Goal: Find specific page/section: Find specific page/section

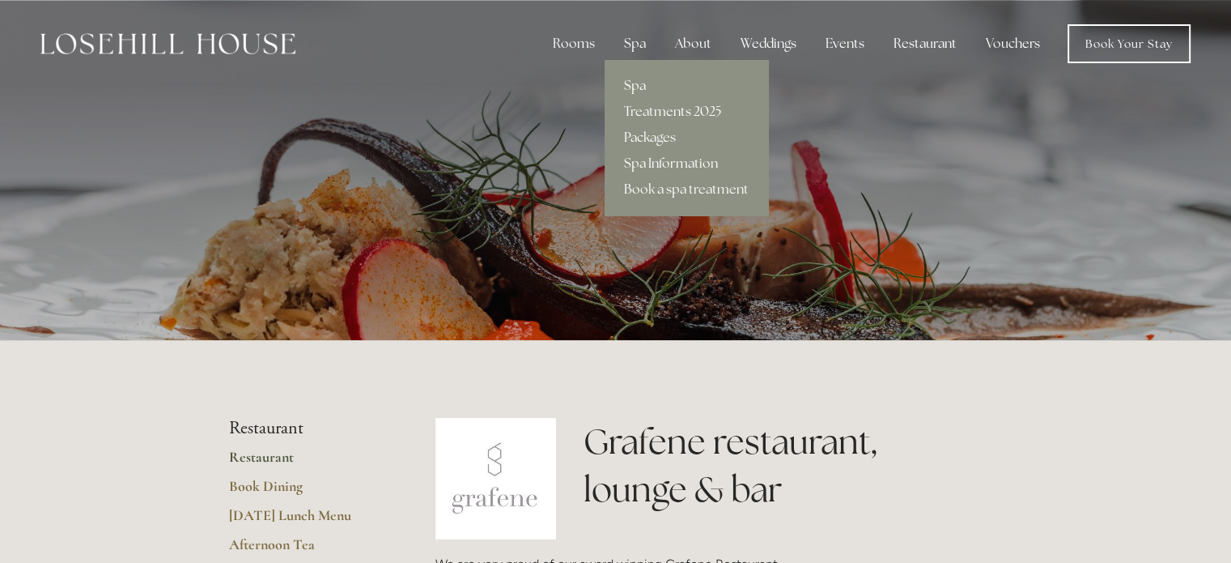
click at [648, 79] on link "Spa" at bounding box center [687, 86] width 164 height 26
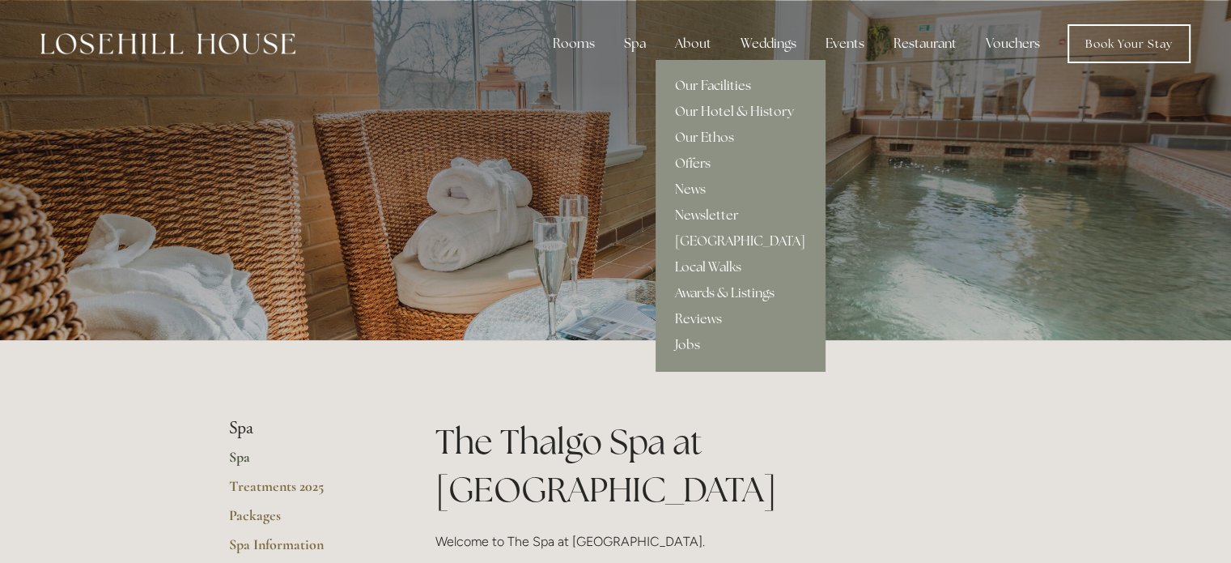
click at [716, 86] on link "Our Facilities" at bounding box center [740, 86] width 169 height 26
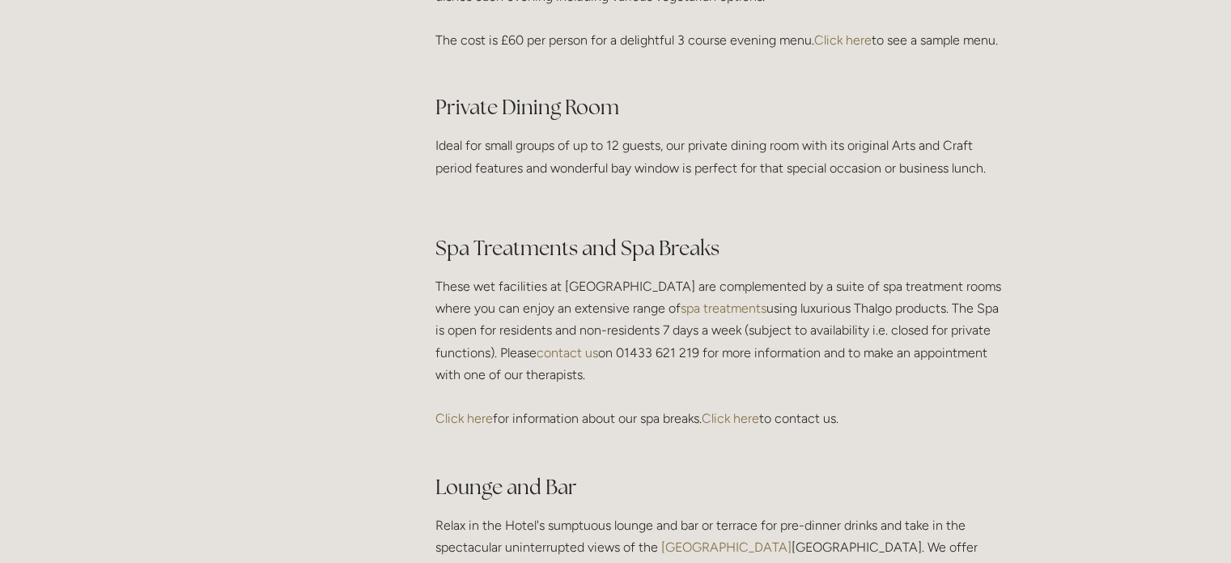
scroll to position [2644, 0]
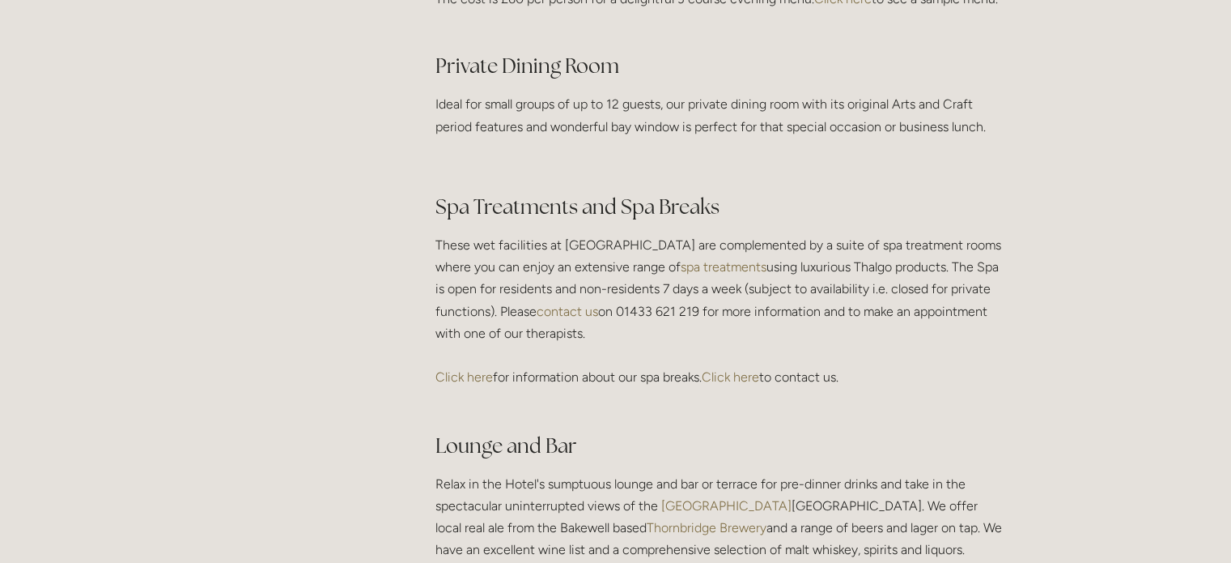
click at [473, 385] on link "Click here" at bounding box center [464, 376] width 57 height 15
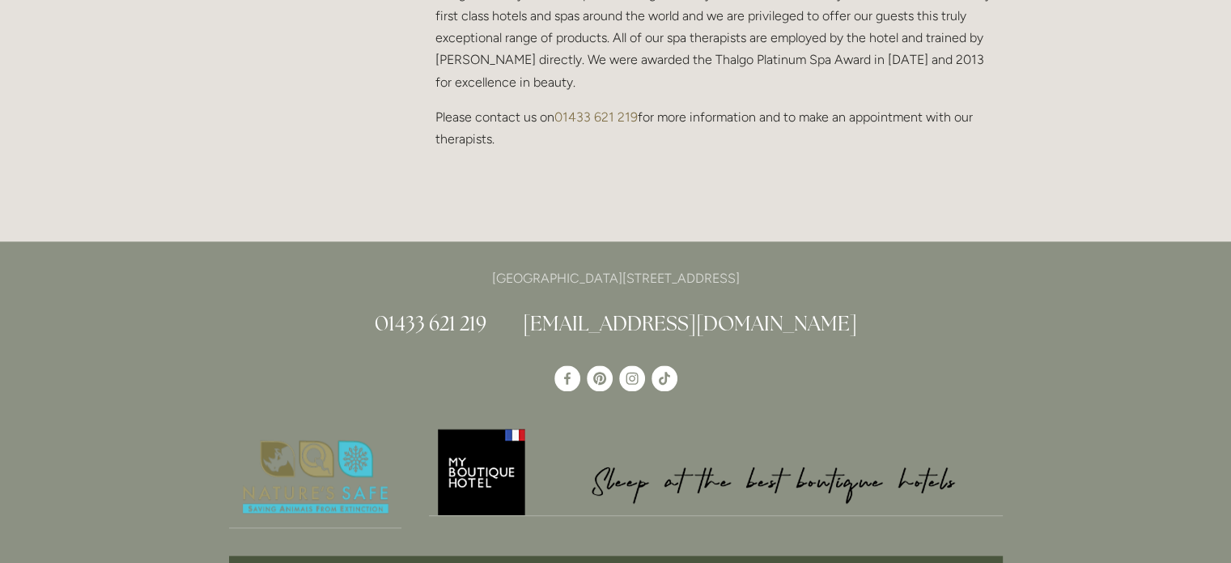
scroll to position [387, 0]
